Goal: Transaction & Acquisition: Purchase product/service

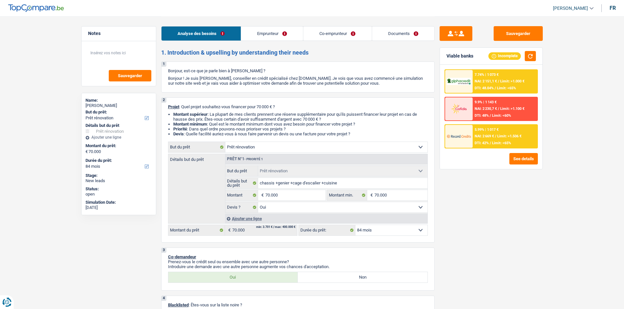
select select "renovation"
select select "84"
select select "renovation"
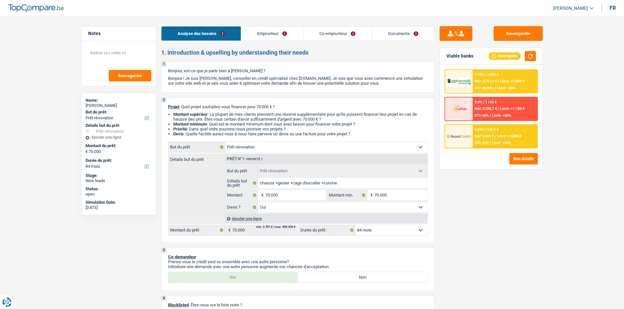
select select "yes"
select select "84"
select select "worker"
select select "privateEmployee"
select select "netSalary"
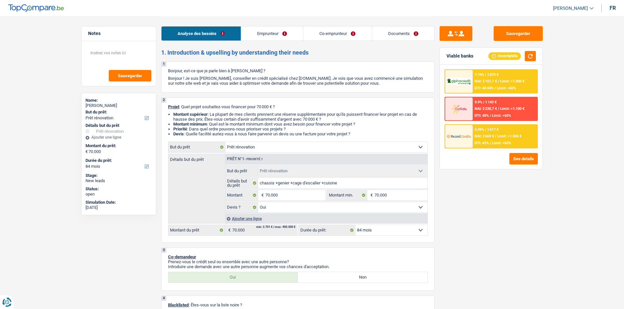
select select "other"
select select "netSalary"
select select "mealVouchers"
select select "ownerWithMortgage"
select select "mortgage"
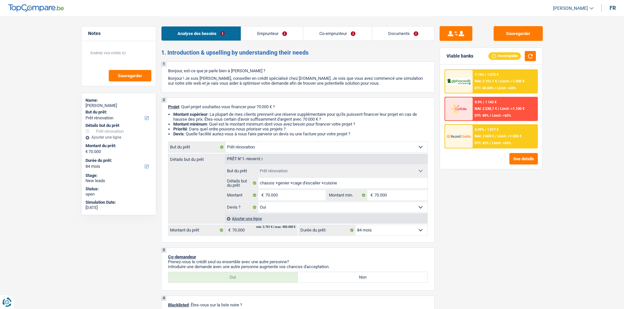
select select "300"
select select "renovation"
select select "yes"
select select "84"
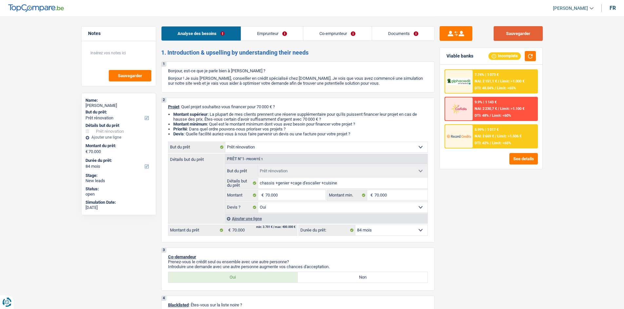
click at [512, 34] on button "Sauvegarder" at bounding box center [518, 33] width 49 height 15
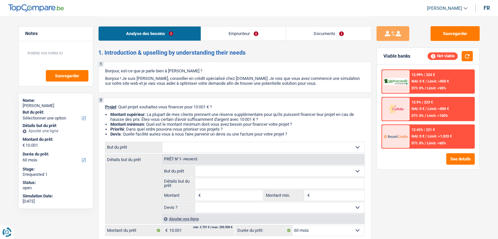
select select "60"
select select "retired"
select select "pension"
select select "60"
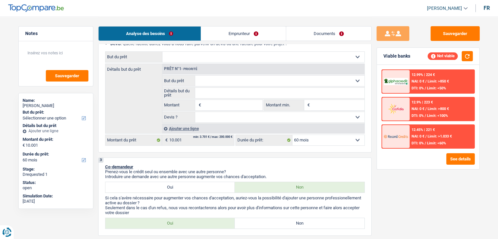
scroll to position [91, 0]
click at [213, 105] on input "Montant" at bounding box center [232, 104] width 60 height 10
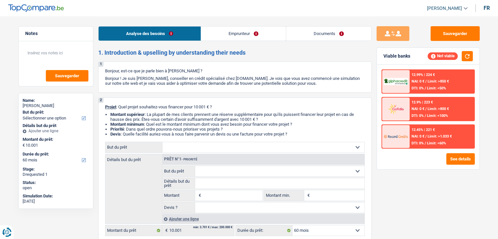
click at [211, 33] on link "Emprunteur" at bounding box center [243, 34] width 85 height 14
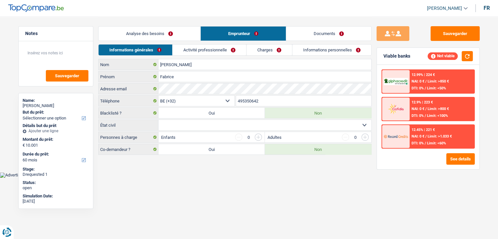
scroll to position [0, 0]
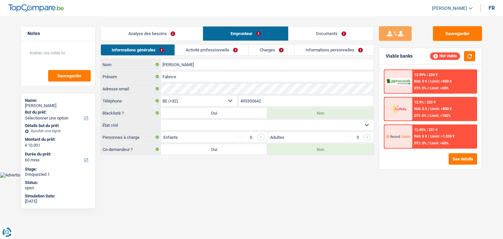
click at [132, 38] on link "Analyse des besoins" at bounding box center [152, 34] width 102 height 14
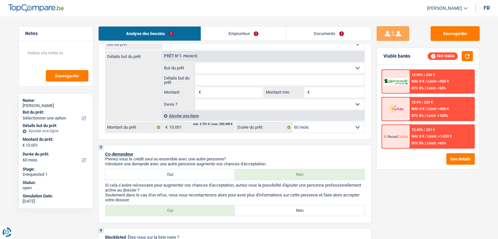
scroll to position [103, 0]
click at [219, 91] on input "Montant" at bounding box center [232, 92] width 60 height 10
type input "10.001"
click at [316, 91] on input "Montant min." at bounding box center [337, 92] width 53 height 10
type input "10.001"
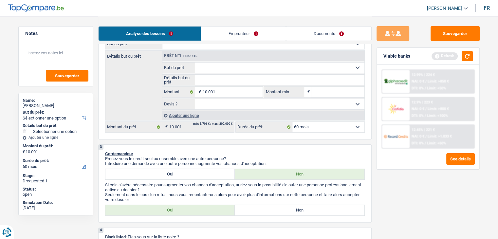
type input "1"
type input "10"
type input "100"
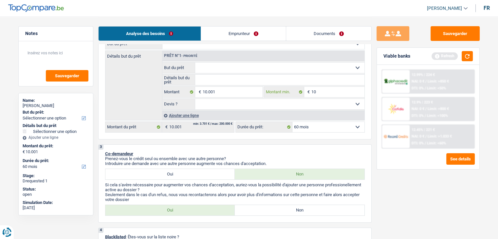
type input "100"
type input "1.001"
click at [330, 91] on input "1.001" at bounding box center [337, 92] width 53 height 10
type input "100"
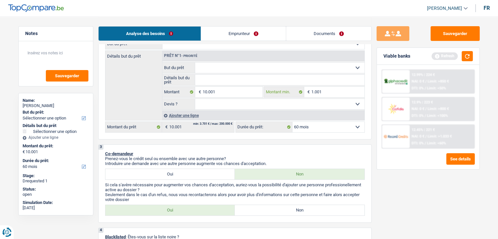
type input "100"
type input "10"
type input "1"
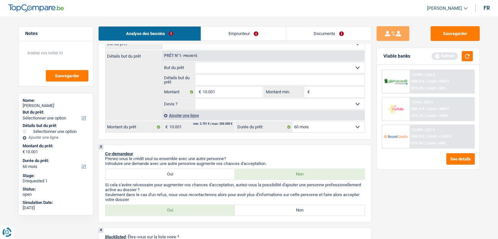
type input "1"
type input "10"
type input "100"
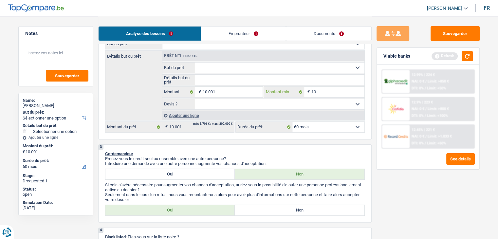
type input "100"
type input "1.000"
type input "10.001"
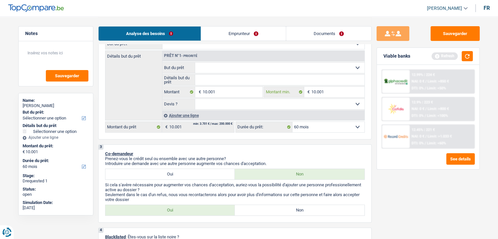
type input "10.001"
click at [304, 129] on select "12 mois 18 mois 24 mois 30 mois 36 mois 42 mois 48 mois 60 mois Sélectionner un…" at bounding box center [328, 127] width 72 height 10
select select "48"
click at [292, 122] on select "12 mois 18 mois 24 mois 30 mois 36 mois 42 mois 48 mois 60 mois Sélectionner un…" at bounding box center [328, 127] width 72 height 10
select select "48"
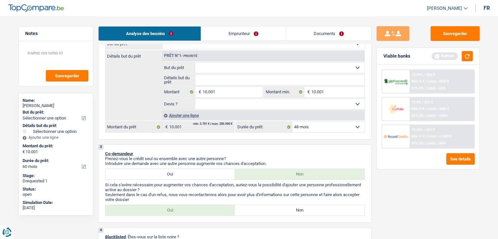
select select "48"
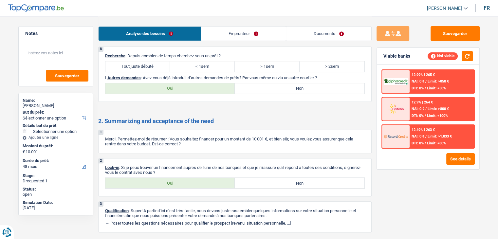
scroll to position [622, 0]
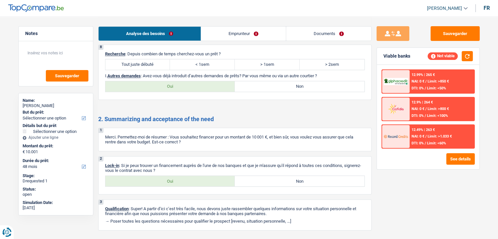
click at [189, 84] on label "Oui" at bounding box center [170, 86] width 130 height 10
click at [189, 84] on input "Oui" at bounding box center [170, 86] width 130 height 10
radio input "true"
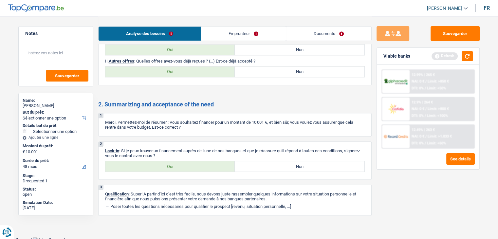
scroll to position [658, 0]
click at [204, 165] on label "Oui" at bounding box center [170, 167] width 130 height 10
click at [204, 165] on input "Oui" at bounding box center [170, 167] width 130 height 10
radio input "true"
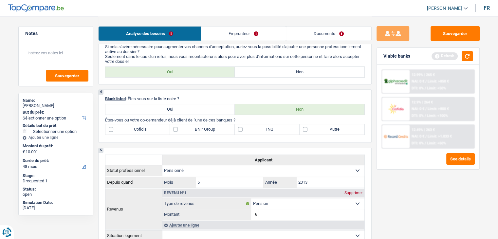
scroll to position [241, 0]
click at [268, 112] on label "Non" at bounding box center [300, 109] width 130 height 10
click at [268, 112] on input "Non" at bounding box center [300, 109] width 130 height 10
click at [331, 133] on label "Autre" at bounding box center [332, 129] width 65 height 10
click at [331, 133] on input "Autre" at bounding box center [332, 129] width 65 height 10
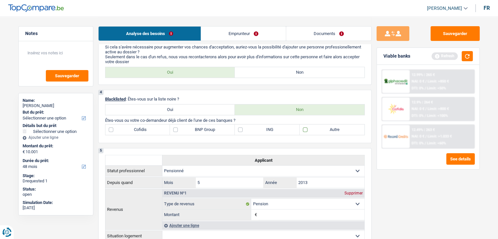
checkbox input "true"
click at [229, 33] on link "Emprunteur" at bounding box center [243, 34] width 85 height 14
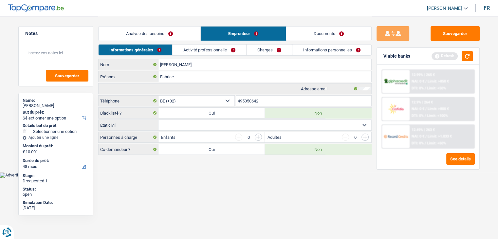
scroll to position [0, 0]
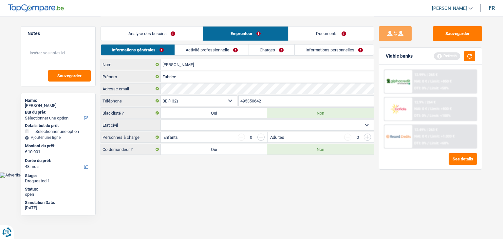
click at [164, 36] on link "Analyse des besoins" at bounding box center [152, 34] width 102 height 14
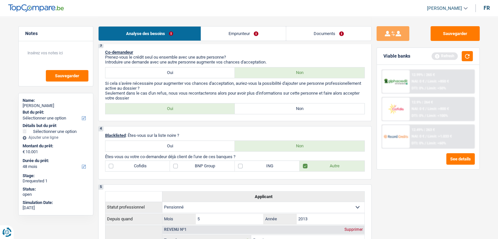
scroll to position [183, 0]
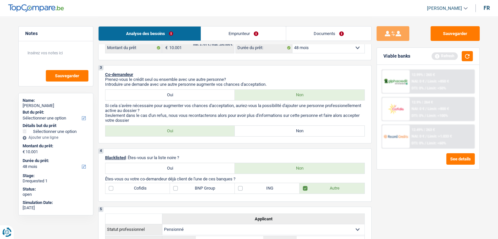
click at [256, 131] on label "Non" at bounding box center [300, 131] width 130 height 10
click at [256, 131] on input "Non" at bounding box center [300, 131] width 130 height 10
radio input "true"
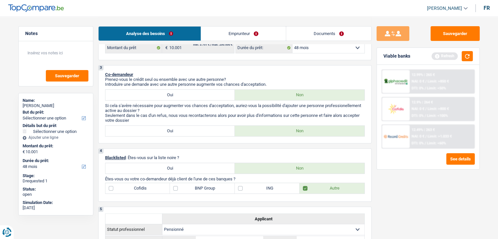
scroll to position [235, 0]
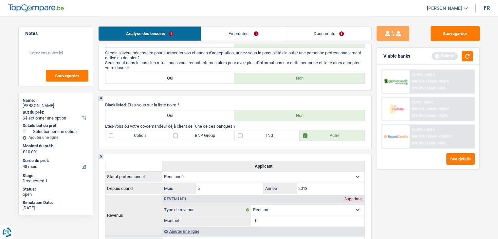
click at [231, 32] on link "Emprunteur" at bounding box center [243, 34] width 85 height 14
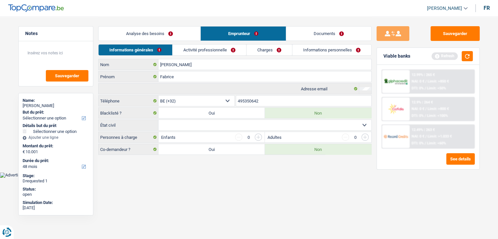
scroll to position [0, 0]
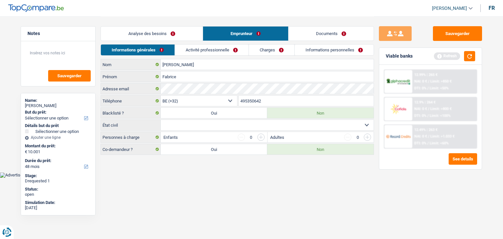
click at [196, 47] on link "Activité professionnelle" at bounding box center [212, 50] width 74 height 11
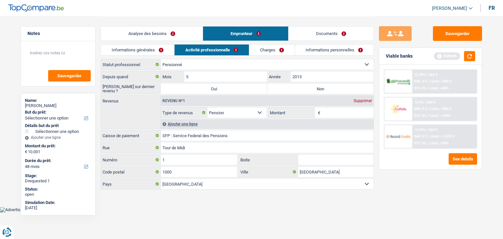
click at [144, 49] on link "Informations générales" at bounding box center [137, 50] width 73 height 11
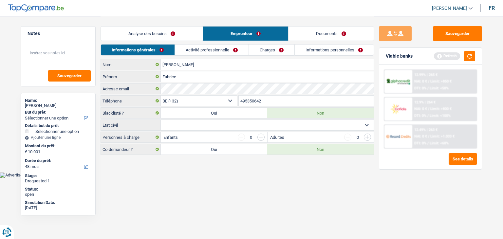
click at [271, 178] on html "Vous avez le contrôle de vos données Nous utilisons des cookies, tout comme nos…" at bounding box center [251, 89] width 503 height 178
click at [227, 178] on html "Vous avez le contrôle de vos données Nous utilisons des cookies, tout comme nos…" at bounding box center [251, 89] width 503 height 178
click at [219, 50] on link "Activité professionnelle" at bounding box center [212, 50] width 74 height 11
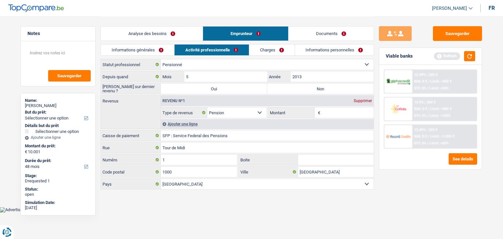
click at [330, 109] on input "Montant" at bounding box center [348, 112] width 52 height 10
type input "2.011"
click at [271, 49] on link "Charges" at bounding box center [272, 50] width 46 height 11
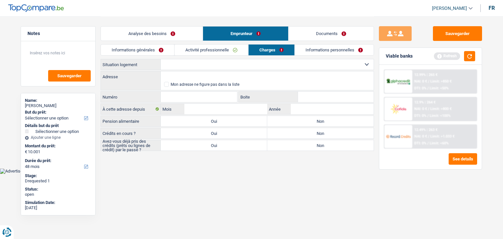
click at [180, 66] on select "Locataire Propriétaire avec prêt hypothécaire Propriétaire sans prêt hypothécai…" at bounding box center [267, 64] width 213 height 10
select select "rents"
click at [161, 59] on select "Locataire Propriétaire avec prêt hypothécaire Propriétaire sans prêt hypothécai…" at bounding box center [267, 64] width 213 height 10
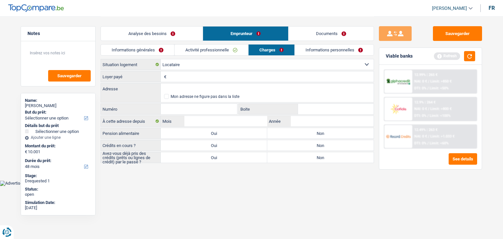
click at [234, 76] on input "Loyer payé" at bounding box center [271, 76] width 206 height 10
click at [170, 76] on input "Loyer payé" at bounding box center [271, 76] width 206 height 10
click at [174, 76] on input "9" at bounding box center [271, 76] width 206 height 10
type input "928"
click at [187, 87] on input "Adresse" at bounding box center [267, 89] width 213 height 10
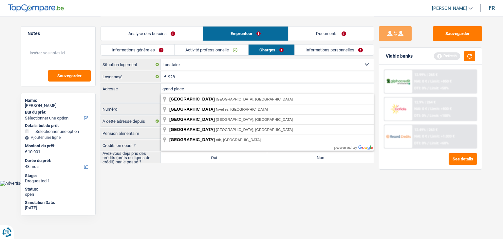
drag, startPoint x: 196, startPoint y: 87, endPoint x: 100, endPoint y: 77, distance: 96.2
click at [100, 77] on div "Notes Sauvegarder Name: Fabrice Rousseau But du prêt: Confort maison: meubles, …" at bounding box center [252, 90] width 472 height 148
type input "grand place"
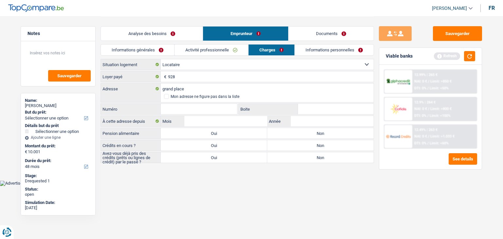
click at [112, 84] on label "Adresse" at bounding box center [131, 89] width 60 height 10
click at [161, 84] on input "grand place" at bounding box center [267, 89] width 213 height 10
drag, startPoint x: 274, startPoint y: 207, endPoint x: 166, endPoint y: 96, distance: 155.2
click at [166, 96] on span at bounding box center [166, 96] width 5 height 5
click at [164, 97] on input "Mon adresse ne figure pas dans la liste" at bounding box center [164, 97] width 0 height 0
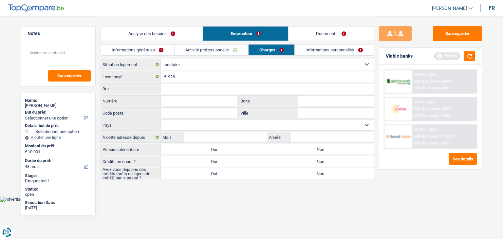
click at [166, 112] on input "Code postal" at bounding box center [199, 113] width 76 height 10
type input "7130"
click at [309, 112] on input "Ville" at bounding box center [336, 113] width 76 height 10
type input "binche"
click at [167, 86] on input "Rue" at bounding box center [267, 89] width 213 height 10
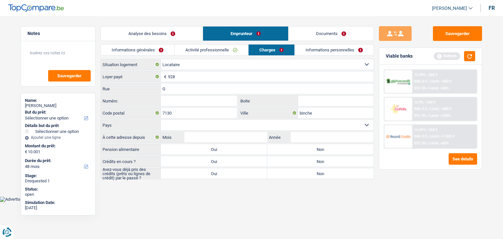
click at [167, 86] on input "G" at bounding box center [267, 89] width 213 height 10
type input "Grand place"
click at [165, 97] on input "Numéro" at bounding box center [199, 101] width 76 height 10
type input "25/10"
click at [167, 123] on select "Belgique Luxembourg Sélectionner une option" at bounding box center [267, 125] width 213 height 10
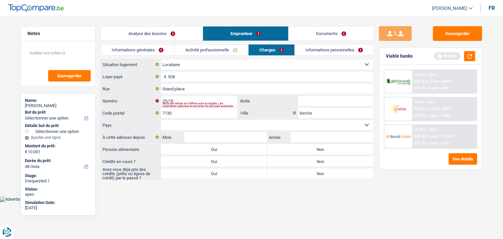
select select "BE"
click at [161, 120] on select "Belgique Luxembourg Sélectionner une option" at bounding box center [267, 125] width 213 height 10
click at [307, 138] on input "Année" at bounding box center [332, 137] width 83 height 10
type input "2017"
click at [234, 135] on input "Mois" at bounding box center [225, 137] width 83 height 10
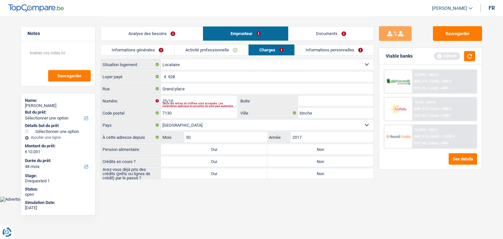
type input "5"
type input "05"
click at [235, 202] on html "Vous avez le contrôle de vos données Nous utilisons des cookies, tout comme nos…" at bounding box center [251, 101] width 503 height 202
click at [300, 148] on label "Non" at bounding box center [320, 149] width 106 height 10
click at [300, 148] on input "Non" at bounding box center [320, 149] width 106 height 10
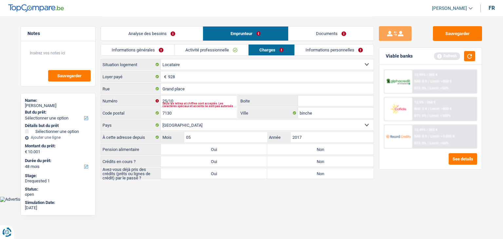
radio input "true"
click at [293, 173] on label "Non" at bounding box center [320, 173] width 106 height 10
click at [293, 173] on input "Non" at bounding box center [320, 173] width 106 height 10
radio input "true"
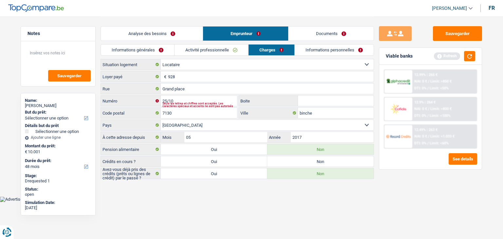
click at [295, 160] on label "Non" at bounding box center [320, 161] width 106 height 10
click at [295, 160] on input "Non" at bounding box center [320, 161] width 106 height 10
radio input "true"
click at [189, 172] on label "Oui" at bounding box center [214, 173] width 106 height 10
click at [189, 172] on input "Oui" at bounding box center [214, 173] width 106 height 10
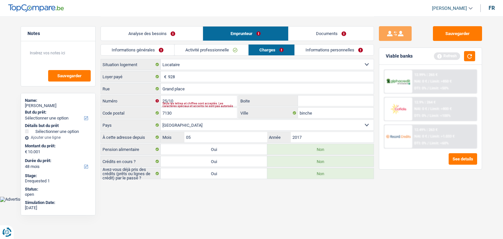
radio input "true"
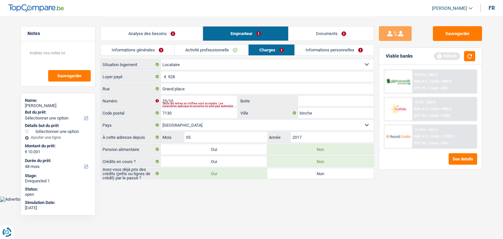
click at [316, 48] on link "Informations personnelles" at bounding box center [334, 50] width 79 height 11
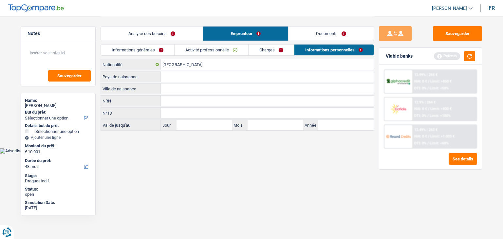
click at [176, 91] on input "Ville de naissance" at bounding box center [267, 89] width 213 height 10
type input "waudrez"
click at [168, 78] on input "Pays de naissance" at bounding box center [267, 76] width 213 height 10
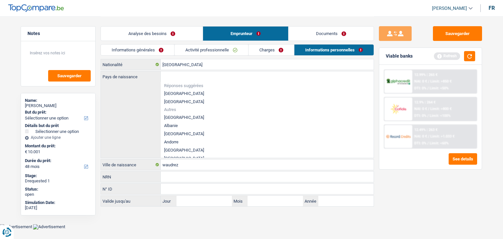
click at [168, 91] on li "[GEOGRAPHIC_DATA]" at bounding box center [267, 93] width 213 height 8
type input "[GEOGRAPHIC_DATA]"
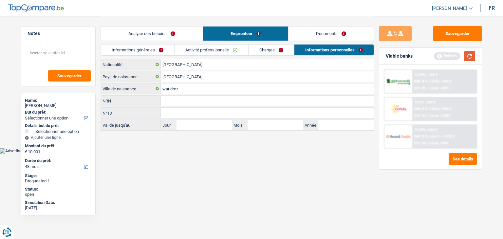
click at [473, 58] on button "button" at bounding box center [469, 56] width 11 height 10
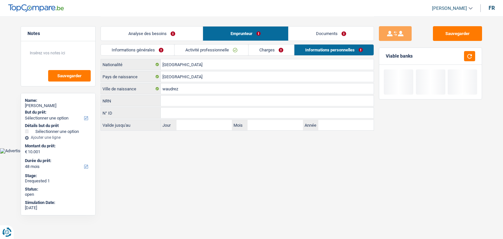
click at [325, 23] on div "Analyse des besoins Emprunteur Documents" at bounding box center [237, 30] width 273 height 28
click at [320, 40] on link "Documents" at bounding box center [331, 34] width 85 height 14
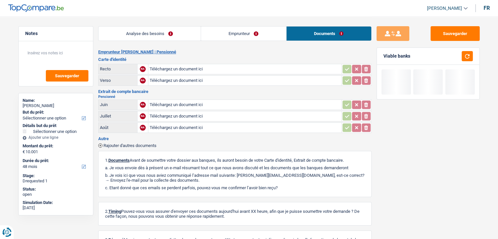
click at [166, 31] on link "Analyse des besoins" at bounding box center [150, 34] width 102 height 14
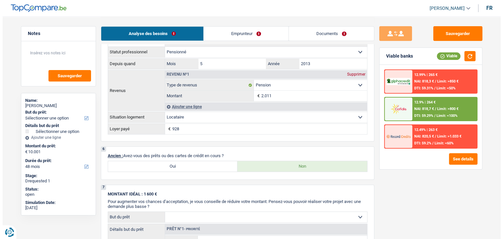
scroll to position [358, 0]
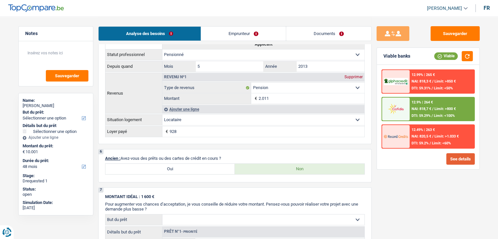
click at [468, 157] on button "See details" at bounding box center [460, 158] width 28 height 11
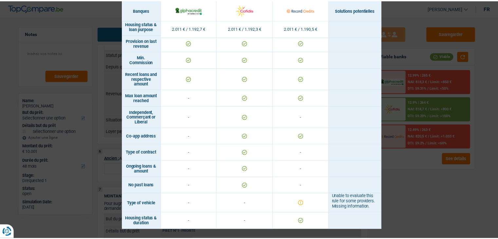
scroll to position [500, 0]
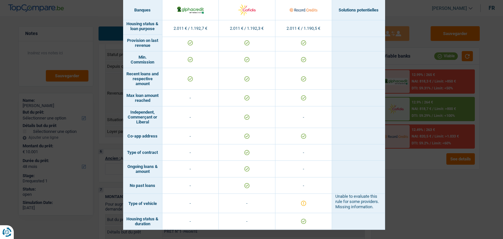
click at [426, 202] on div "Banks conditions × Banques Solutions potentielles Revenus / Charges 2.011 € / 1…" at bounding box center [251, 119] width 503 height 239
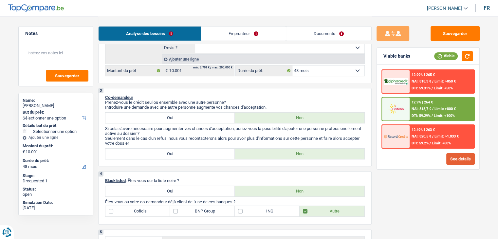
scroll to position [157, 0]
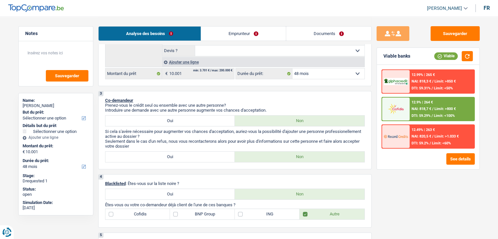
click at [413, 108] on span "NAI: 818,7 €" at bounding box center [422, 109] width 20 height 4
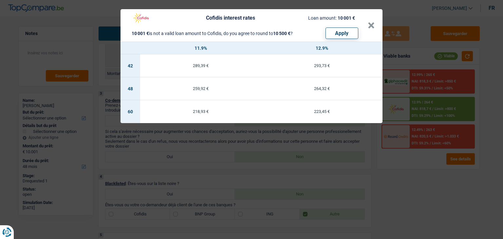
click at [414, 172] on div "Cofidis interest rates Loan amount: 10 001 € 10 001 € is not a valid loan amoun…" at bounding box center [251, 119] width 503 height 239
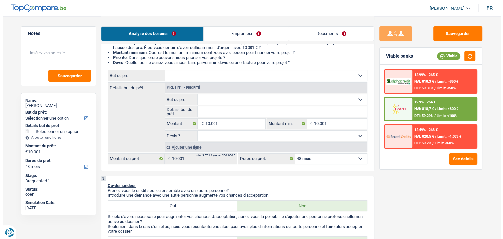
scroll to position [0, 0]
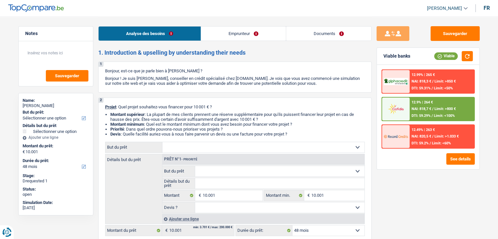
click at [231, 31] on link "Emprunteur" at bounding box center [243, 34] width 85 height 14
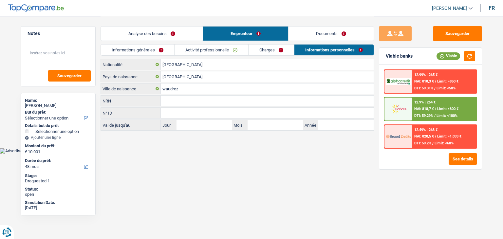
click at [214, 42] on div "Analyse des besoins Emprunteur Documents" at bounding box center [237, 30] width 273 height 28
click at [213, 47] on link "Activité professionnelle" at bounding box center [212, 50] width 74 height 11
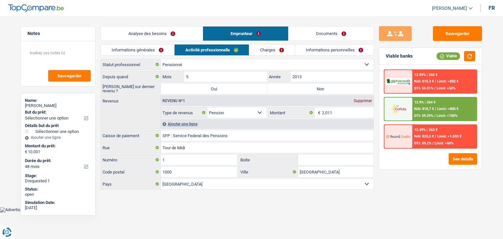
click at [261, 50] on link "Charges" at bounding box center [272, 50] width 46 height 11
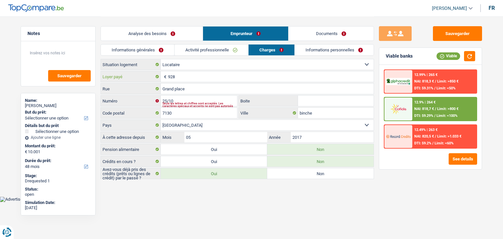
click at [179, 77] on input "928" at bounding box center [271, 76] width 206 height 10
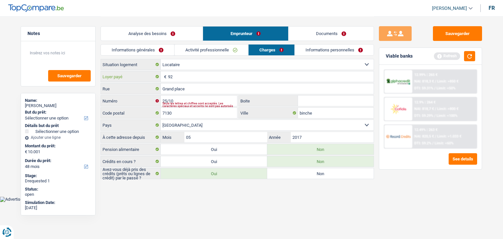
type input "9"
click at [183, 77] on input "870" at bounding box center [271, 76] width 206 height 10
type input "850"
click at [467, 57] on button "button" at bounding box center [469, 56] width 11 height 10
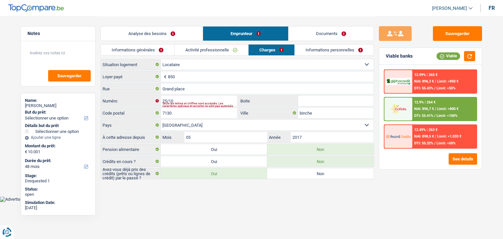
click at [159, 34] on link "Analyse des besoins" at bounding box center [152, 34] width 102 height 14
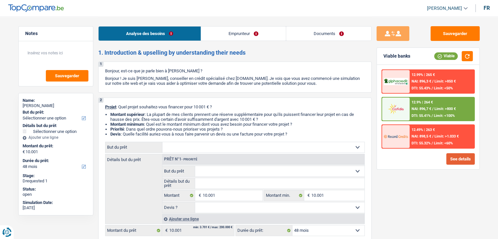
click at [453, 159] on button "See details" at bounding box center [460, 158] width 28 height 11
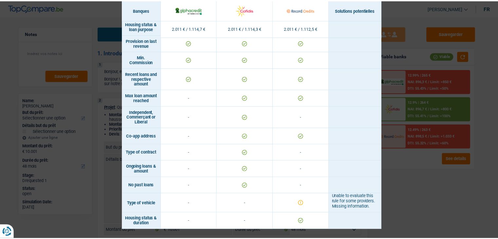
scroll to position [499, 0]
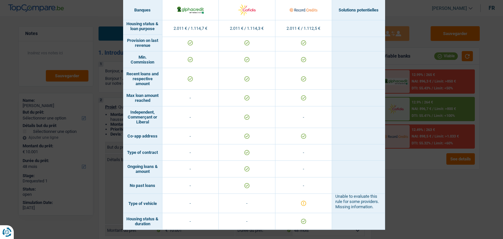
click at [474, 189] on div "Banks conditions × Banques Solutions potentielles Revenus / Charges 2.011 € / 1…" at bounding box center [251, 119] width 503 height 239
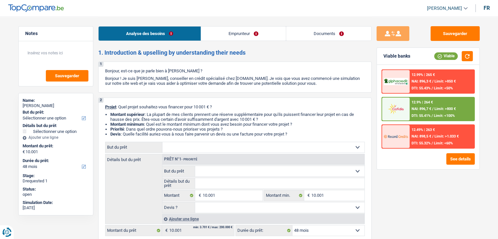
click at [419, 110] on span "NAI: 896,7 €" at bounding box center [422, 109] width 20 height 4
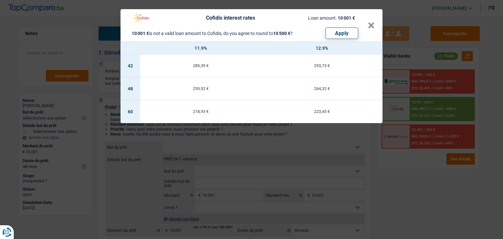
click at [388, 187] on div "Cofidis interest rates Loan amount: 10 001 € 10 001 € is not a valid loan amoun…" at bounding box center [251, 119] width 503 height 239
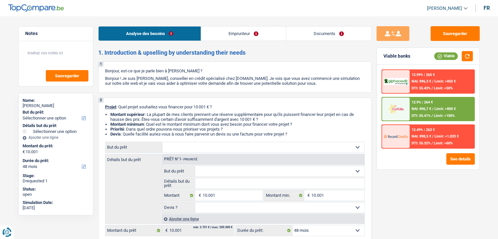
click at [418, 108] on span "NAI: 896,7 €" at bounding box center [422, 109] width 20 height 4
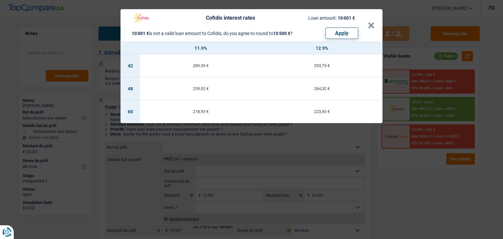
click at [412, 196] on div "Cofidis interest rates Loan amount: 10 001 € 10 001 € is not a valid loan amoun…" at bounding box center [251, 119] width 503 height 239
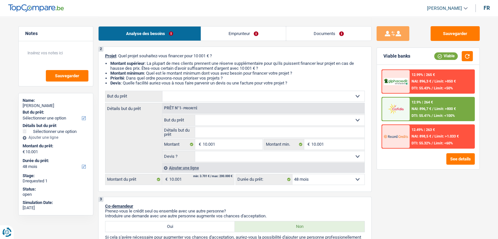
scroll to position [54, 0]
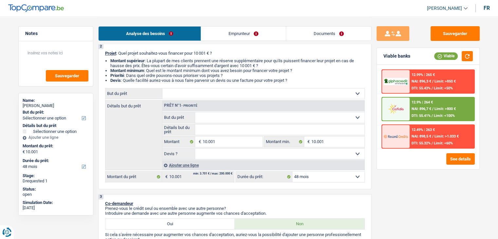
click at [300, 175] on select "12 mois 18 mois 24 mois 30 mois 36 mois 42 mois 48 mois 60 mois Sélectionner un…" at bounding box center [328, 177] width 72 height 10
click at [406, 175] on div "Sauvegarder Viable banks Viable 12.99% | 265 € NAI: 896,3 € / Limit: >850 € DTI…" at bounding box center [428, 127] width 113 height 202
click at [312, 174] on select "12 mois 18 mois 24 mois 30 mois 36 mois 42 mois 48 mois 60 mois Sélectionner un…" at bounding box center [328, 177] width 72 height 10
click at [415, 110] on span "NAI: 896,7 €" at bounding box center [422, 109] width 20 height 4
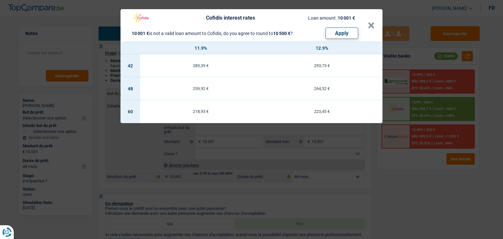
click at [410, 178] on div "Cofidis interest rates Loan amount: 10 001 € 10 001 € is not a valid loan amoun…" at bounding box center [251, 119] width 503 height 239
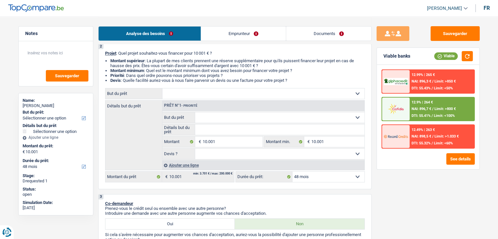
click at [410, 138] on div "12.49% | 263 € NAI: 898,5 € / Limit: >1.033 € DTI: 55.32% / Limit: <60%" at bounding box center [442, 136] width 65 height 23
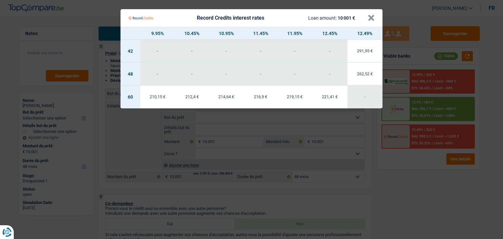
click at [391, 190] on Credits "Record Credits interest rates Loan amount: 10 001 € × 9.95% 10.45% 10.95% 11.45…" at bounding box center [251, 119] width 503 height 239
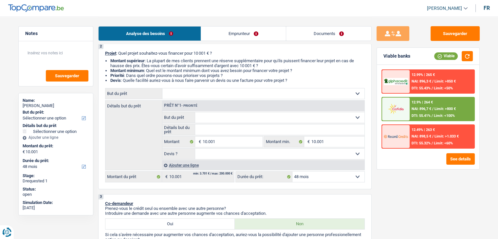
click at [313, 177] on select "12 mois 18 mois 24 mois 30 mois 36 mois 42 mois 48 mois 60 mois Sélectionner un…" at bounding box center [328, 177] width 72 height 10
select select "60"
click at [292, 172] on select "12 mois 18 mois 24 mois 30 mois 36 mois 42 mois 48 mois 60 mois Sélectionner un…" at bounding box center [328, 177] width 72 height 10
select select "60"
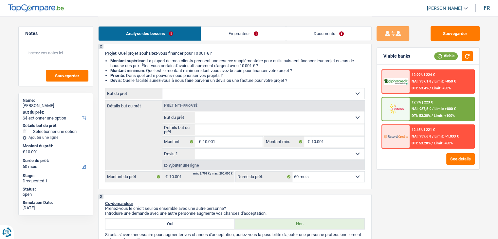
click at [411, 105] on div "12.9% | 223 € NAI: 937,5 € / Limit: >800 € DTI: 53.38% / Limit: <100%" at bounding box center [442, 109] width 65 height 23
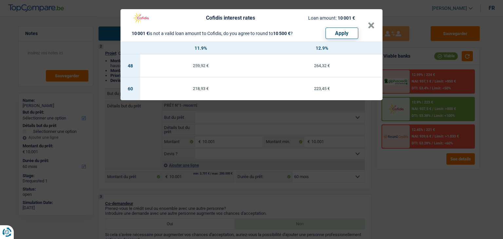
click at [402, 218] on div "Cofidis interest rates Loan amount: 10 001 € 10 001 € is not a valid loan amoun…" at bounding box center [251, 119] width 503 height 239
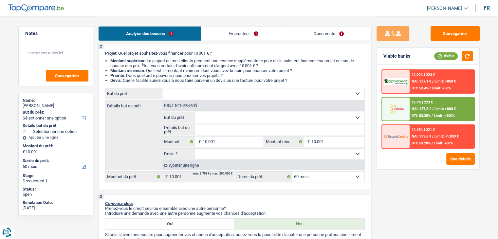
click at [236, 36] on link "Emprunteur" at bounding box center [243, 34] width 85 height 14
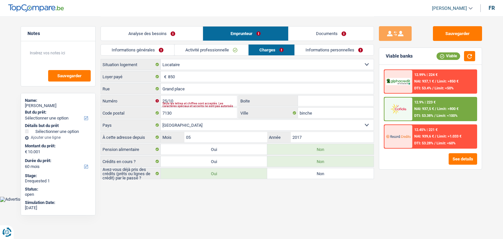
click at [143, 32] on link "Analyse des besoins" at bounding box center [152, 34] width 102 height 14
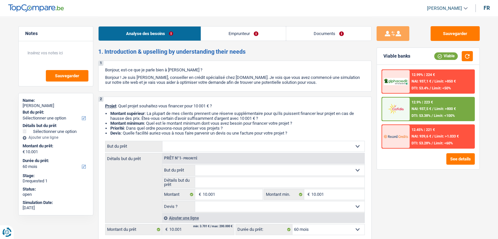
scroll to position [160, 0]
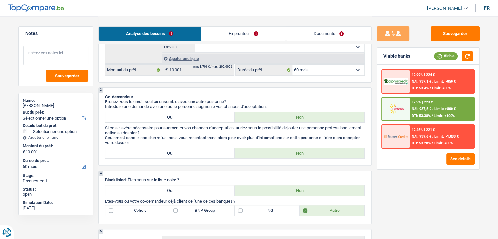
click at [33, 55] on textarea at bounding box center [55, 56] width 65 height 20
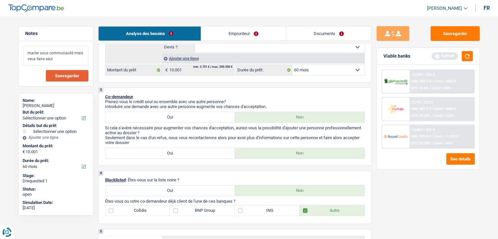
type textarea "marier sous communauté mais veux faire seul"
click at [69, 74] on span "Sauvegarder" at bounding box center [67, 76] width 24 height 4
click at [458, 33] on button "Sauvegarder" at bounding box center [455, 33] width 49 height 15
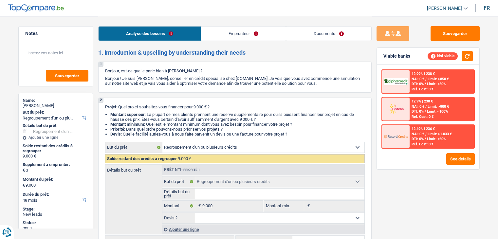
select select "refinancing"
select select "48"
select select "refinancing"
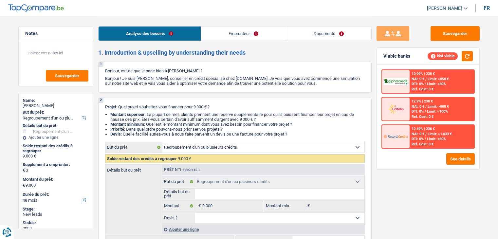
select select "48"
select select "retired"
select select "pension"
select select "rents"
select select "refinancing"
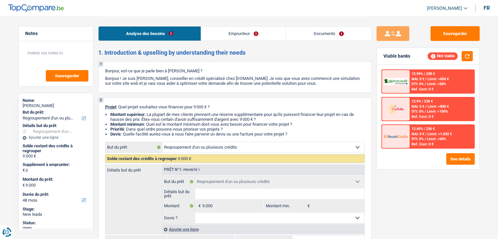
select select "refinancing"
select select "48"
select select "retired"
select select "pension"
select select "BE"
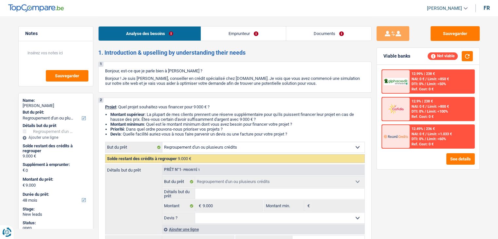
click at [233, 33] on link "Emprunteur" at bounding box center [243, 34] width 85 height 14
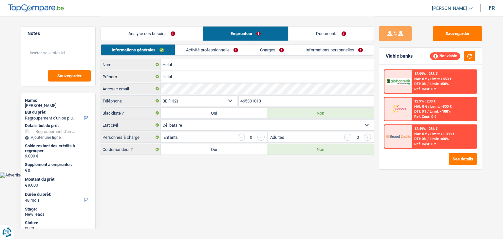
click at [223, 45] on link "Activité professionnelle" at bounding box center [212, 50] width 74 height 11
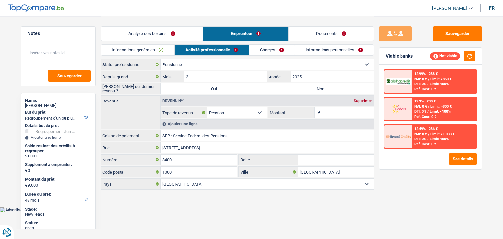
click at [164, 33] on link "Analyse des besoins" at bounding box center [152, 34] width 102 height 14
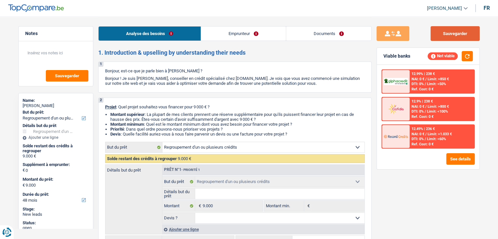
drag, startPoint x: 462, startPoint y: 31, endPoint x: 364, endPoint y: 3, distance: 102.2
click at [460, 30] on button "Sauvegarder" at bounding box center [455, 33] width 49 height 15
